Goal: Find specific page/section: Find specific page/section

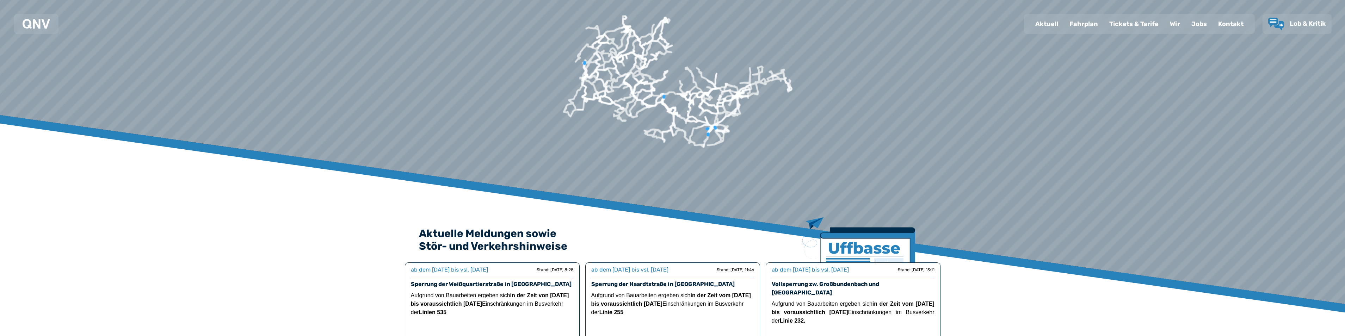
click at [221, 22] on div "Fahrplan" at bounding box center [1084, 24] width 40 height 18
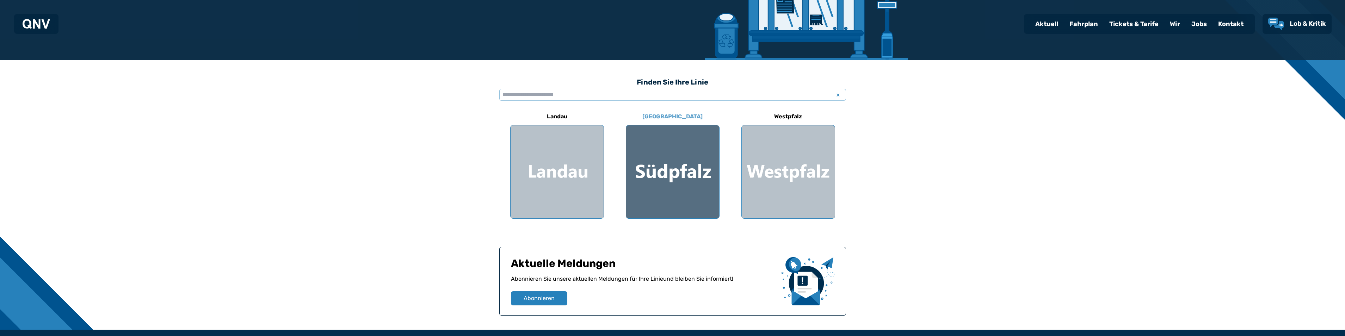
scroll to position [141, 0]
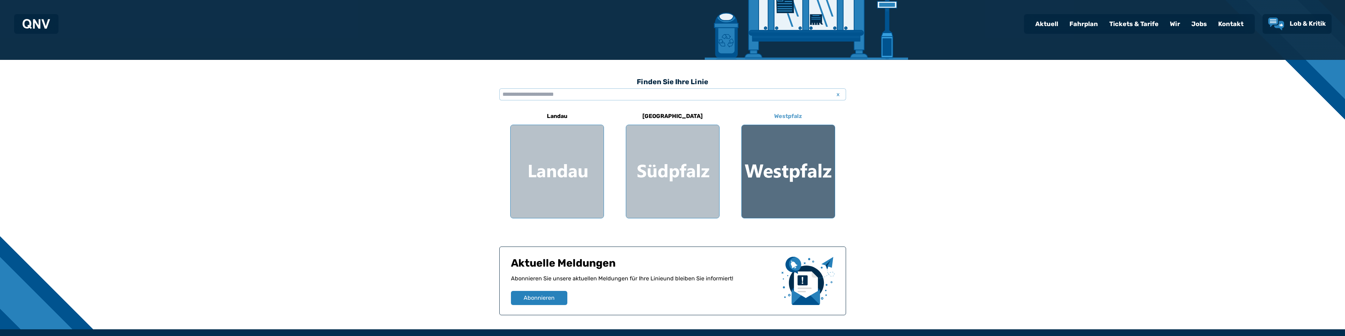
click at [221, 169] on div at bounding box center [788, 171] width 93 height 93
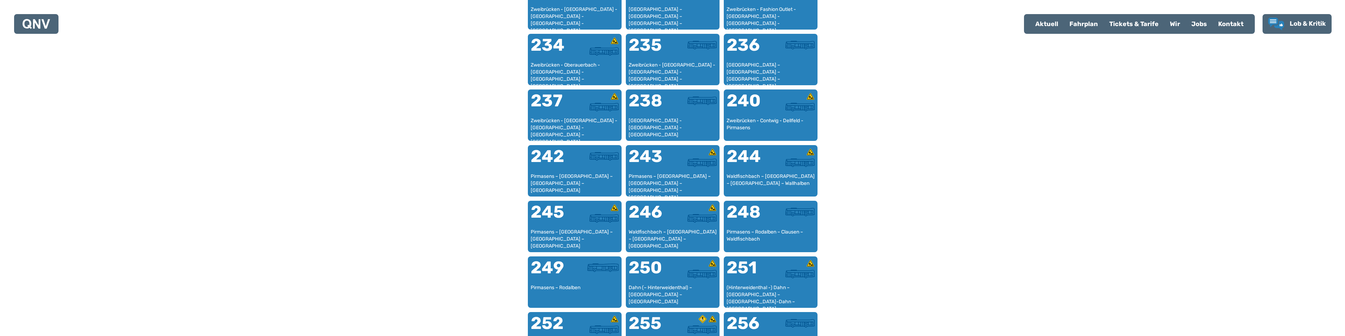
scroll to position [675, 0]
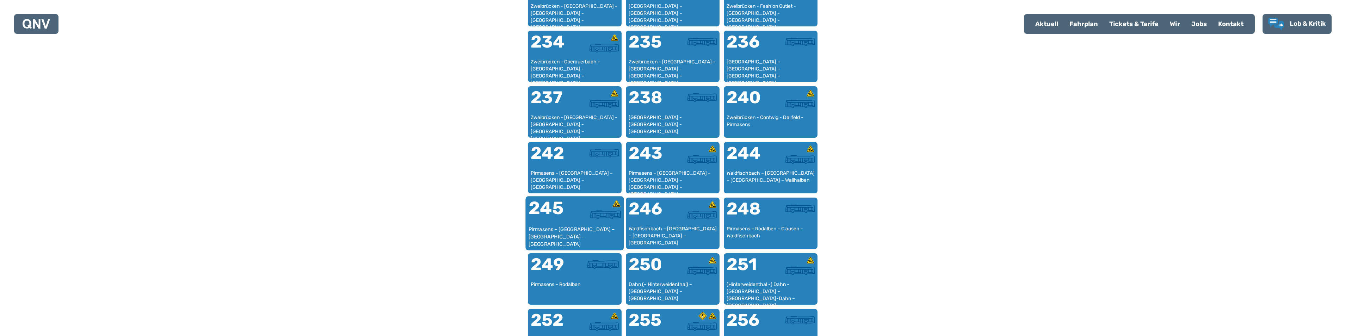
click at [221, 222] on div "245" at bounding box center [551, 212] width 46 height 26
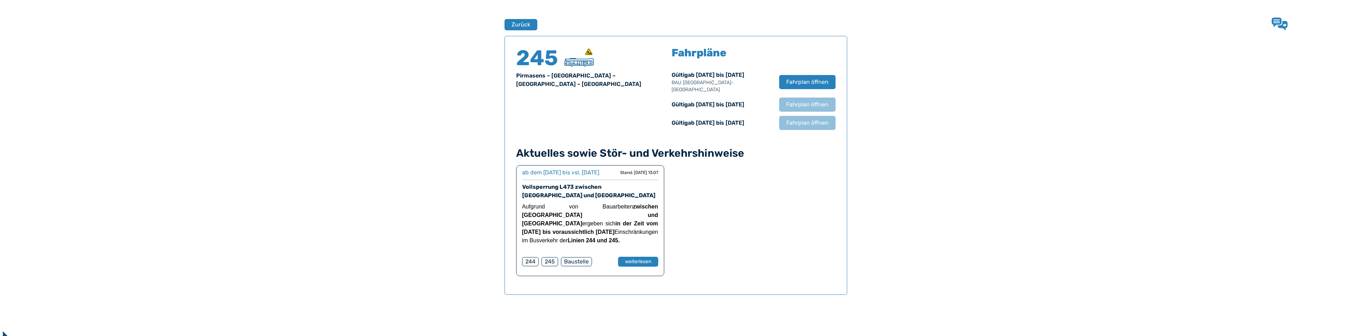
scroll to position [465, 0]
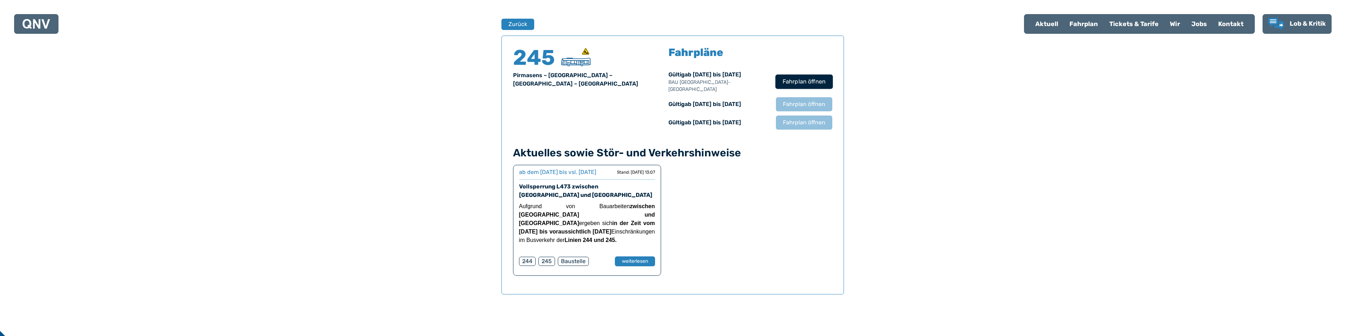
click at [221, 78] on span "Fahrplan öffnen" at bounding box center [803, 82] width 43 height 8
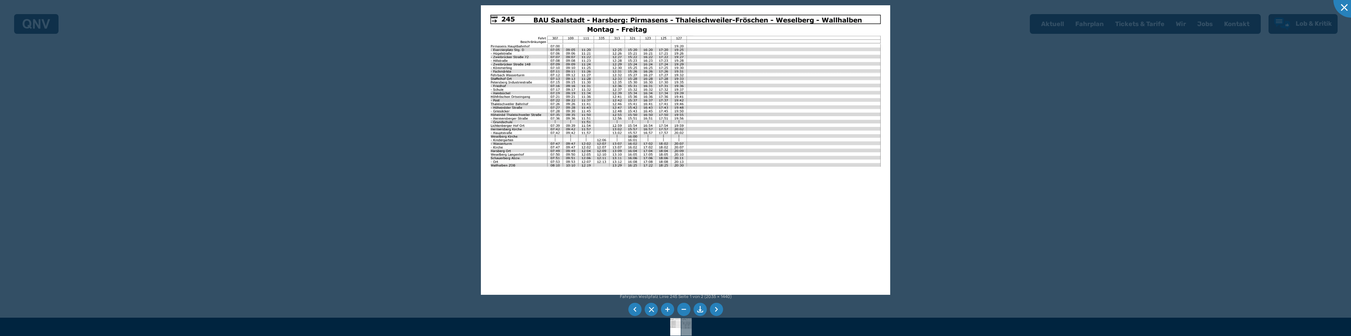
click at [221, 105] on img at bounding box center [685, 150] width 409 height 290
